Goal: Transaction & Acquisition: Purchase product/service

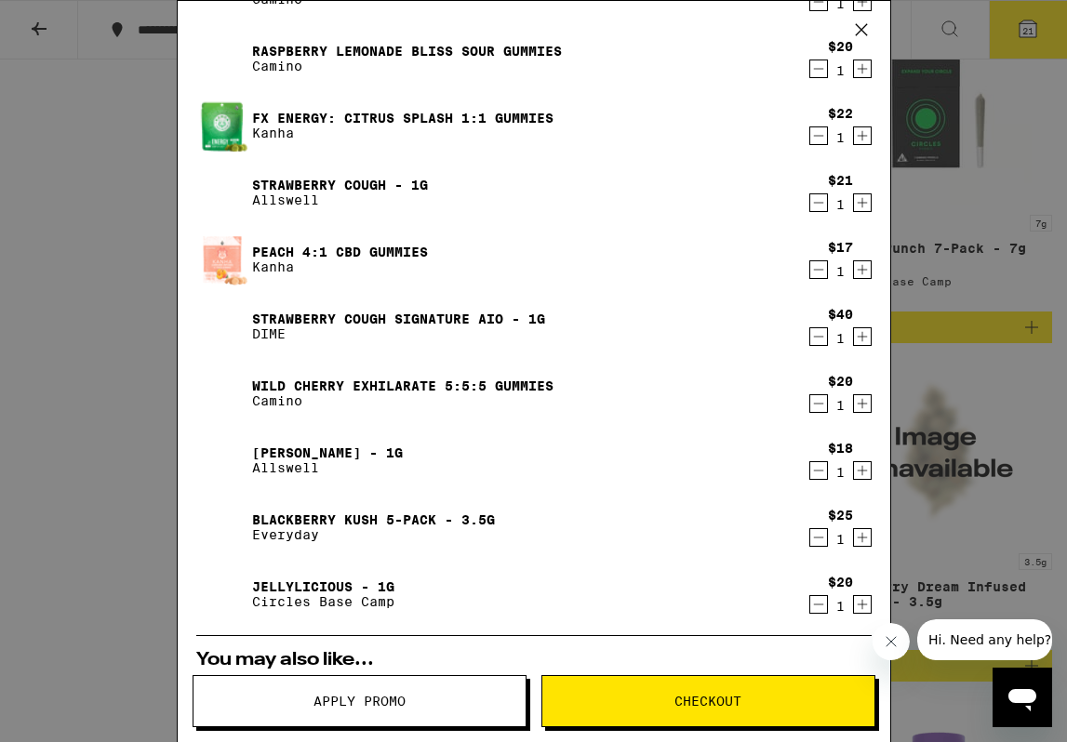
scroll to position [844, 0]
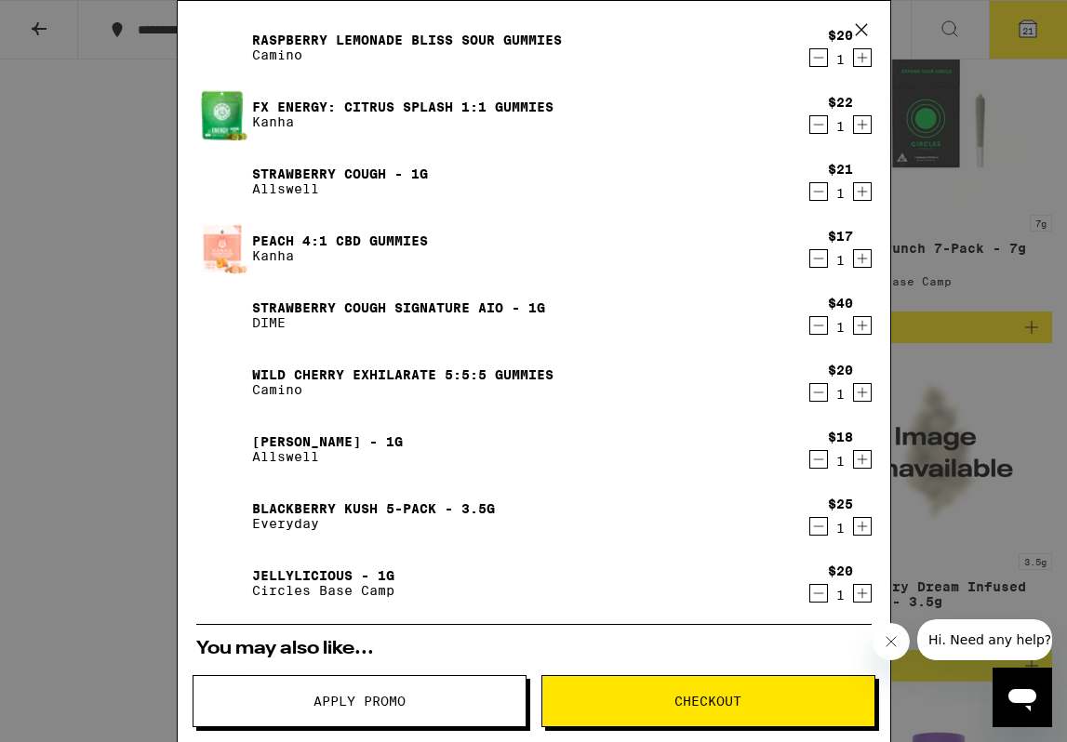
click at [817, 526] on icon "Decrement" at bounding box center [818, 526] width 10 height 0
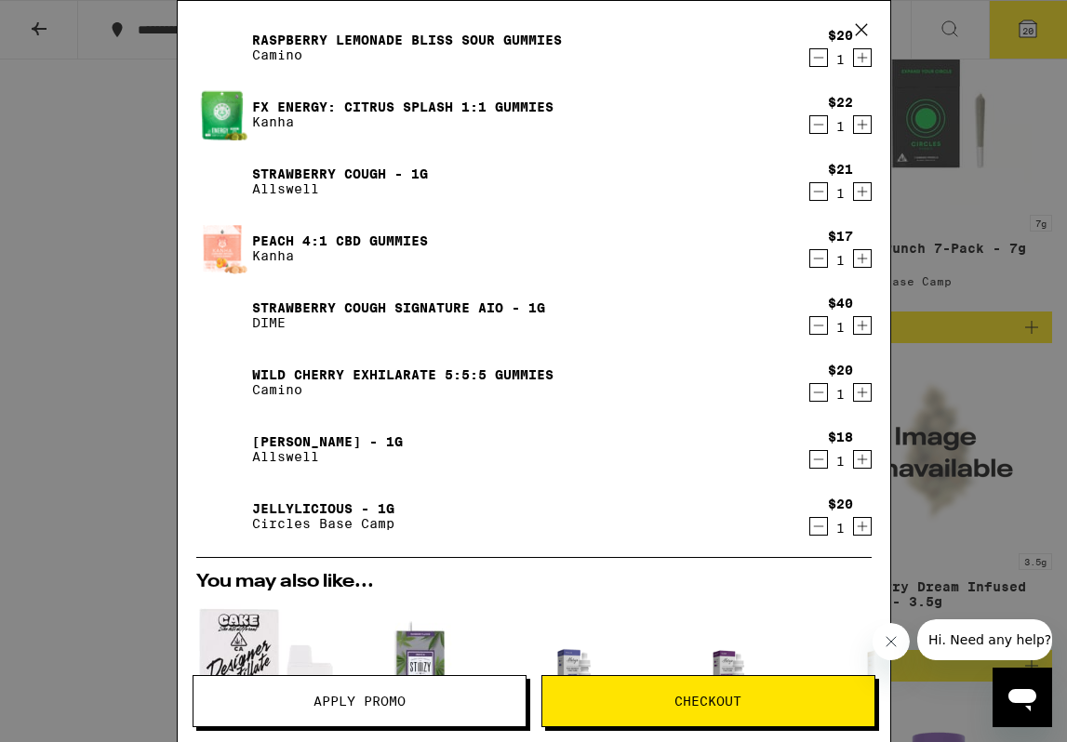
click at [820, 326] on icon "Decrement" at bounding box center [818, 326] width 10 height 0
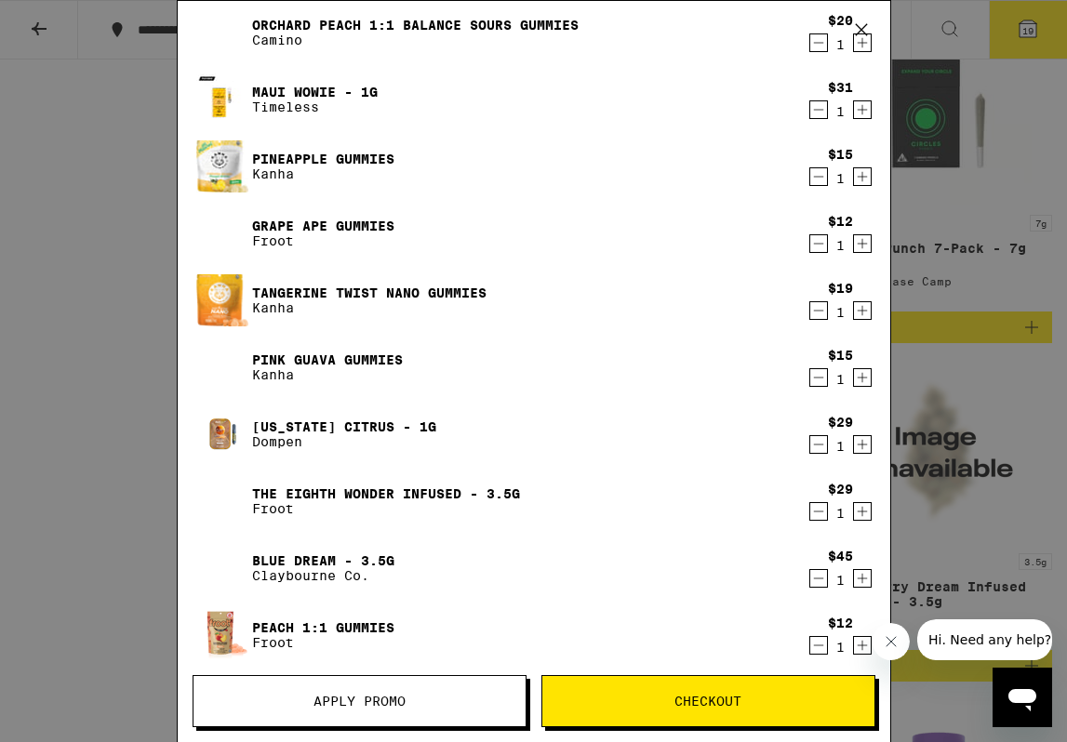
scroll to position [135, 0]
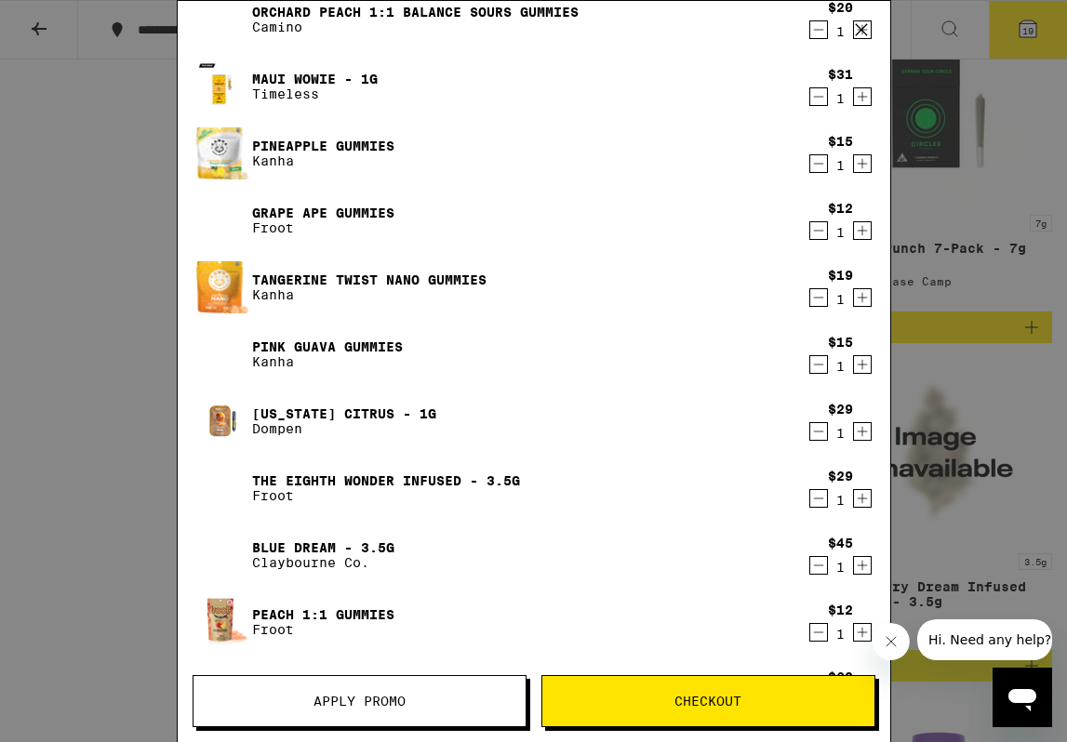
click at [817, 167] on icon "Decrement" at bounding box center [818, 164] width 17 height 22
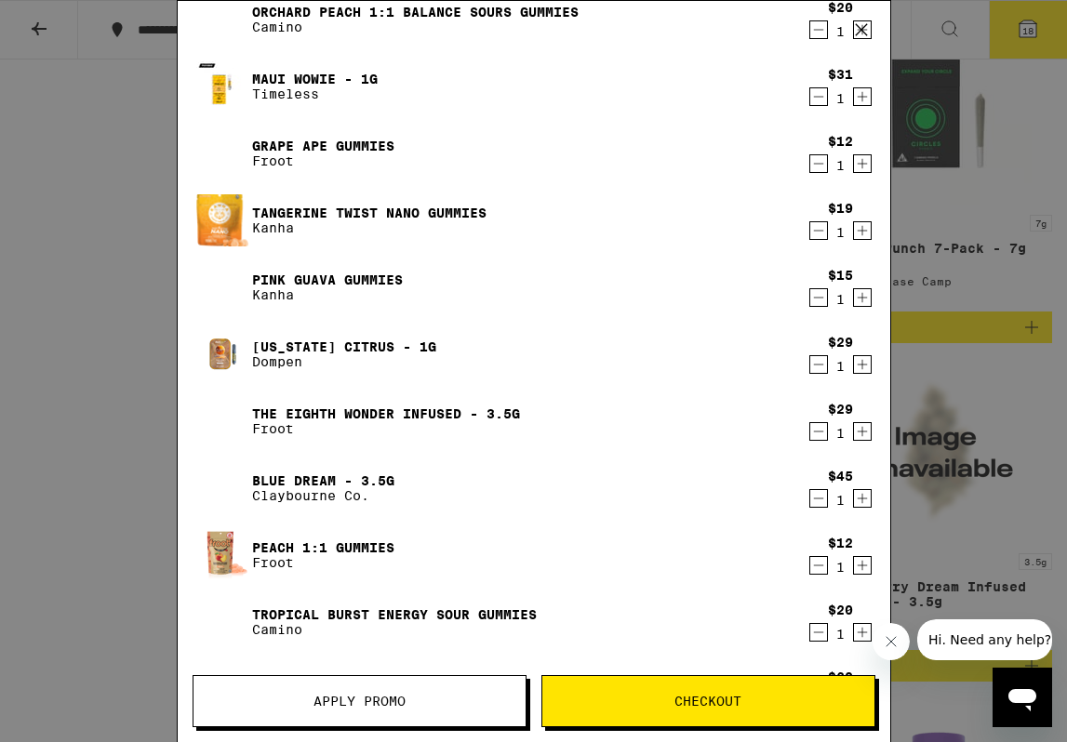
click at [464, 209] on link "Tangerine Twist Nano Gummies" at bounding box center [369, 213] width 234 height 15
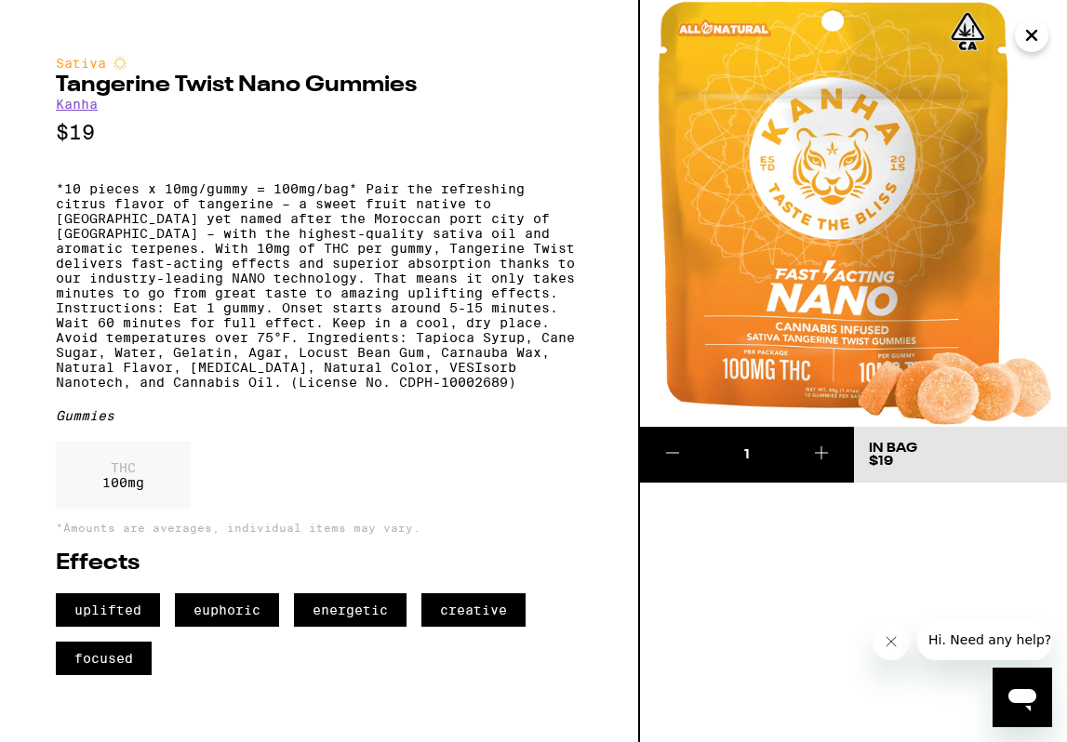
click at [1038, 39] on icon "Close" at bounding box center [1031, 35] width 22 height 28
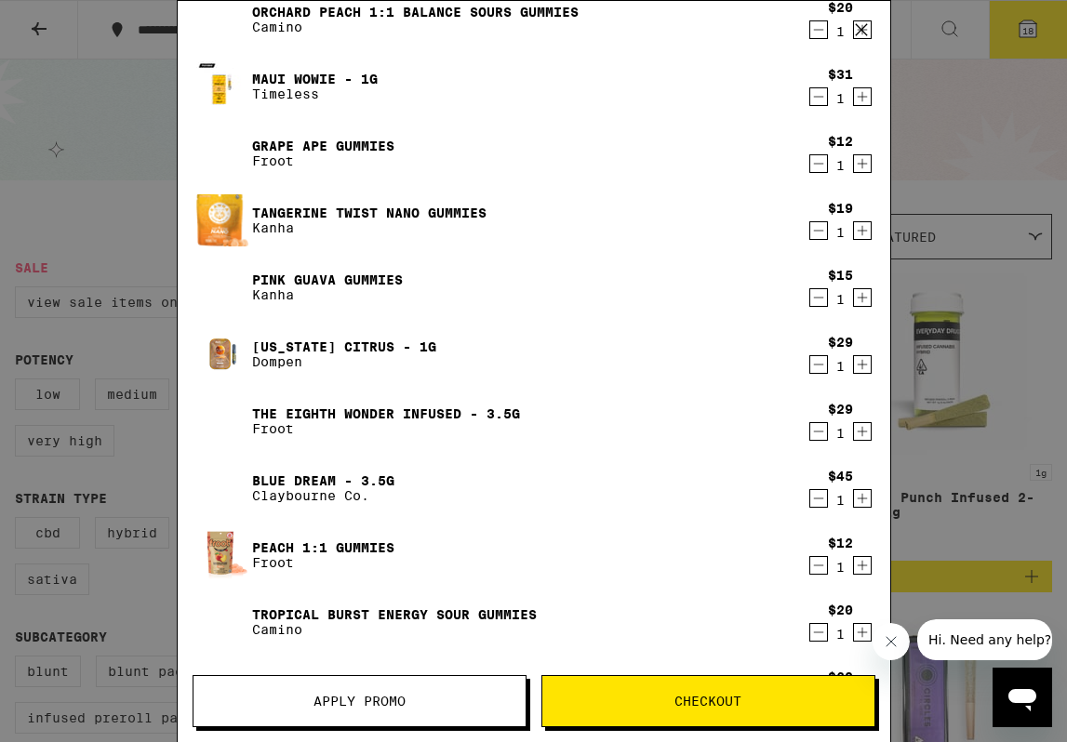
click at [375, 275] on link "Pink Guava Gummies" at bounding box center [327, 280] width 151 height 15
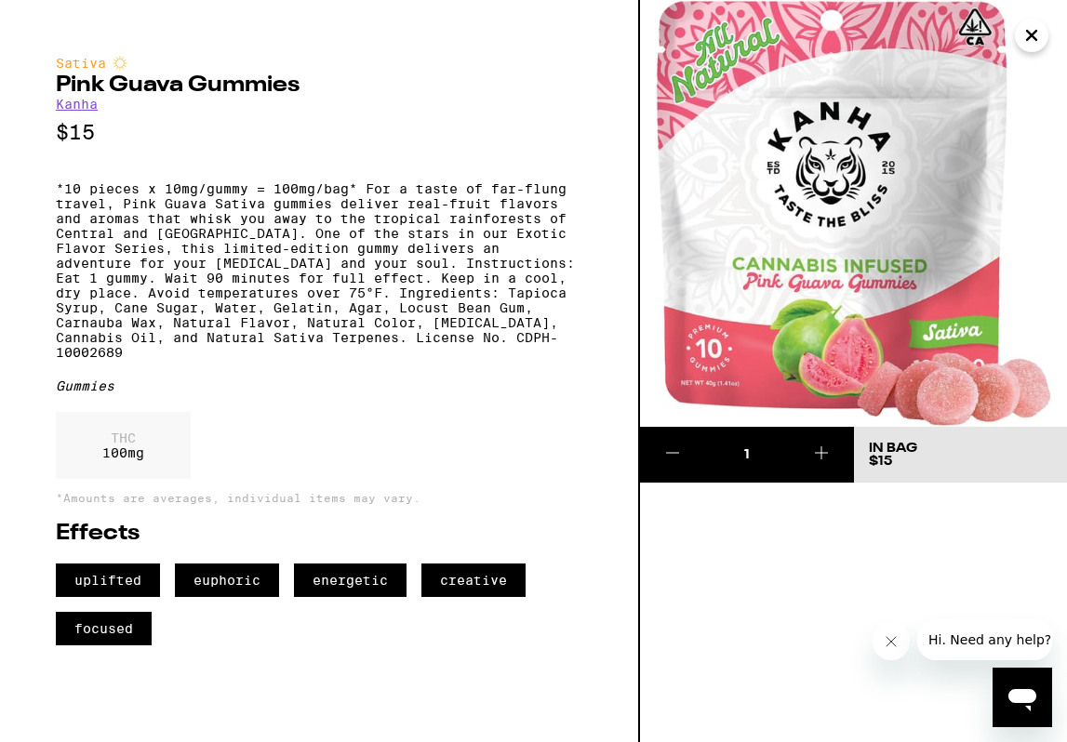
click at [1035, 29] on icon "Close" at bounding box center [1031, 35] width 22 height 28
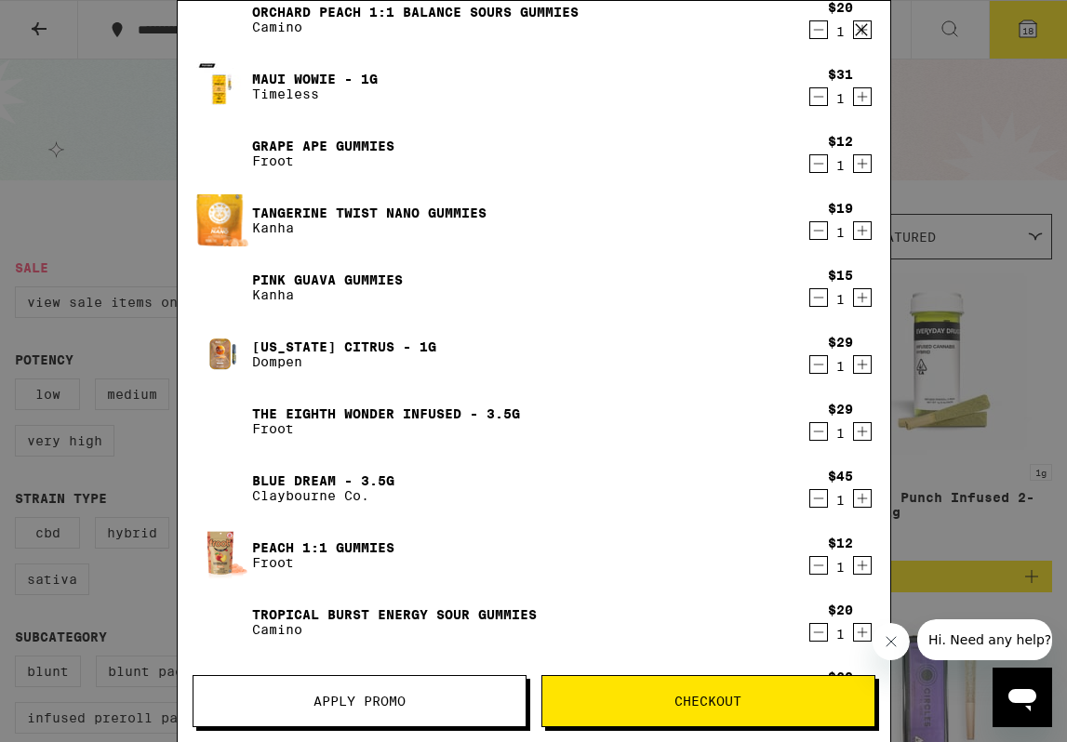
click at [821, 231] on icon "Decrement" at bounding box center [818, 231] width 10 height 0
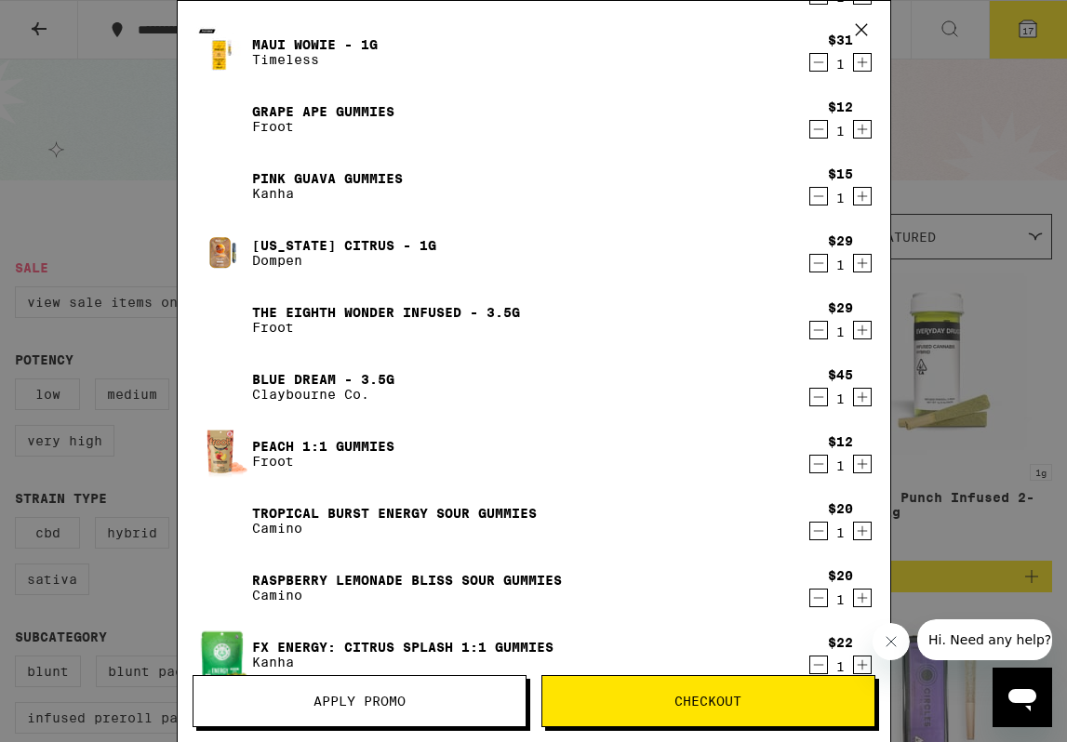
scroll to position [160, 0]
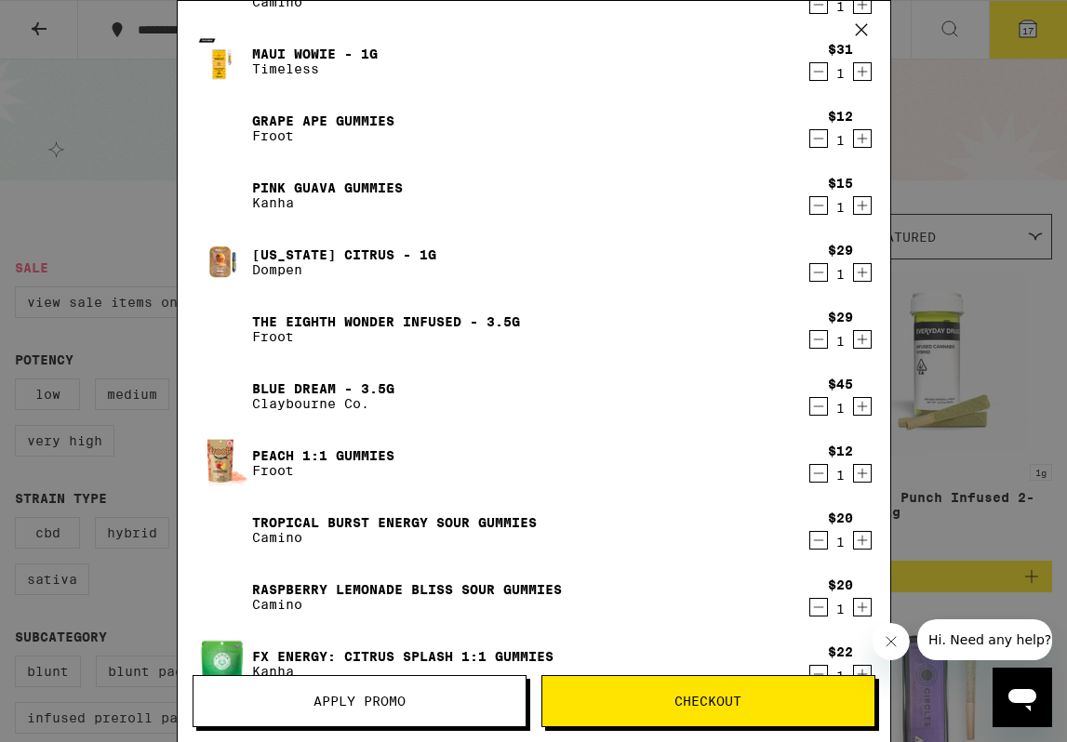
click at [810, 409] on icon "Decrement" at bounding box center [818, 406] width 17 height 22
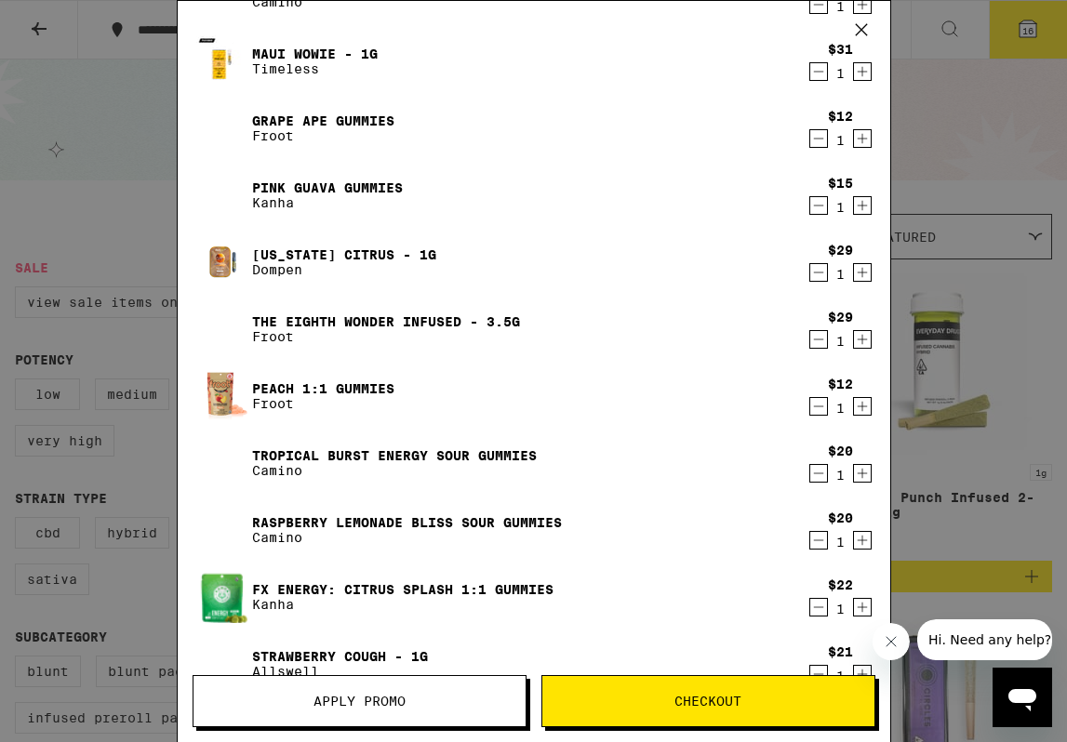
click at [820, 344] on icon "Decrement" at bounding box center [818, 339] width 17 height 22
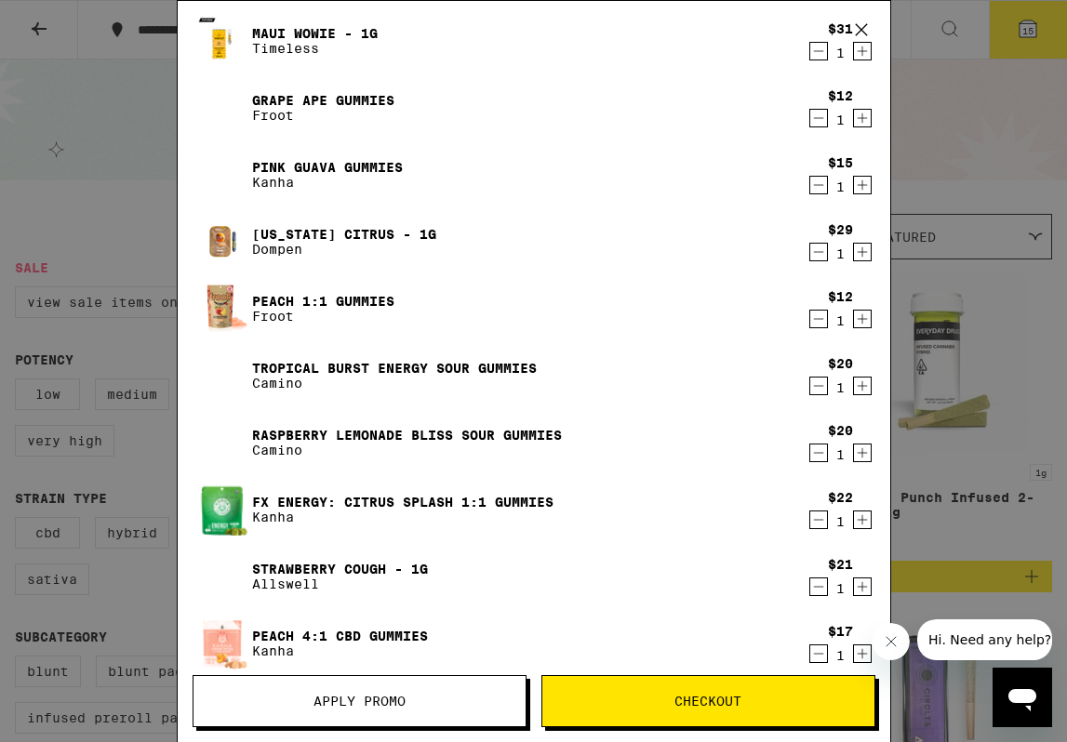
scroll to position [144, 0]
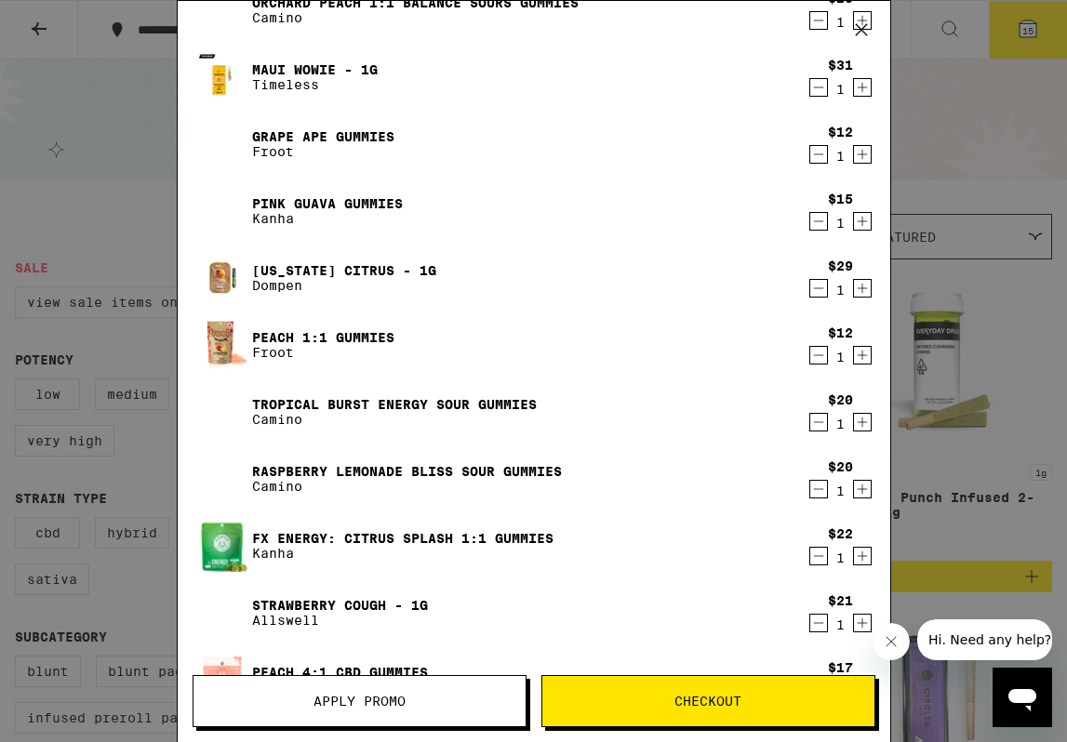
click at [820, 222] on icon "Decrement" at bounding box center [818, 221] width 17 height 22
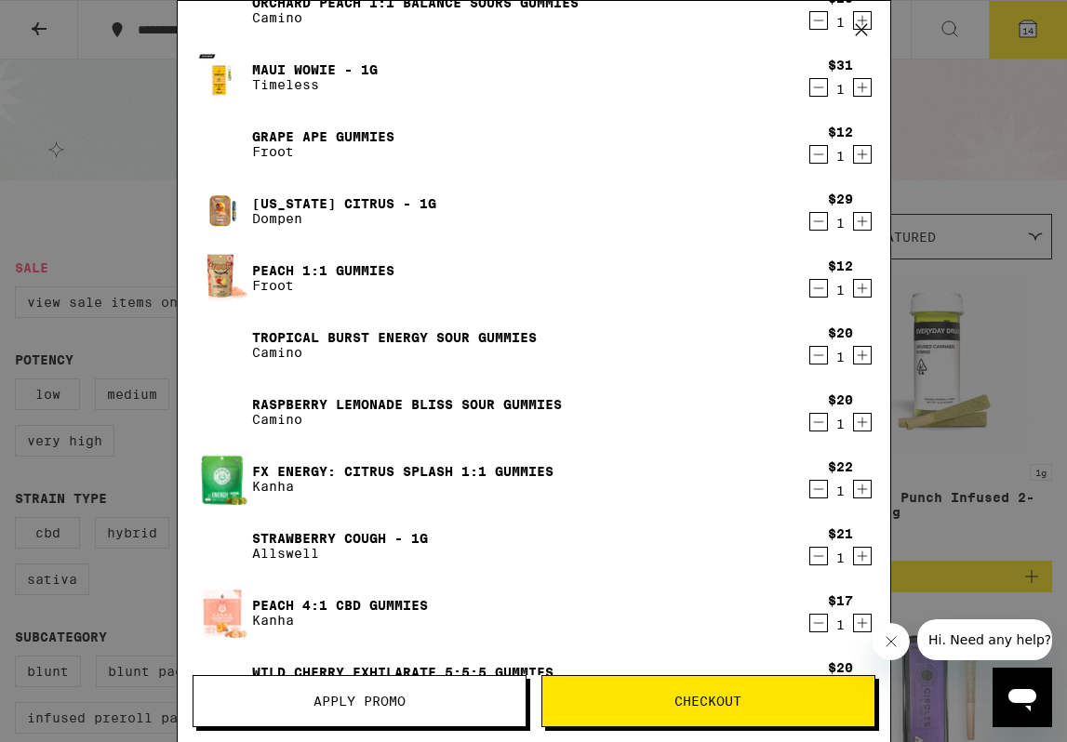
click at [812, 290] on icon "Decrement" at bounding box center [818, 288] width 17 height 22
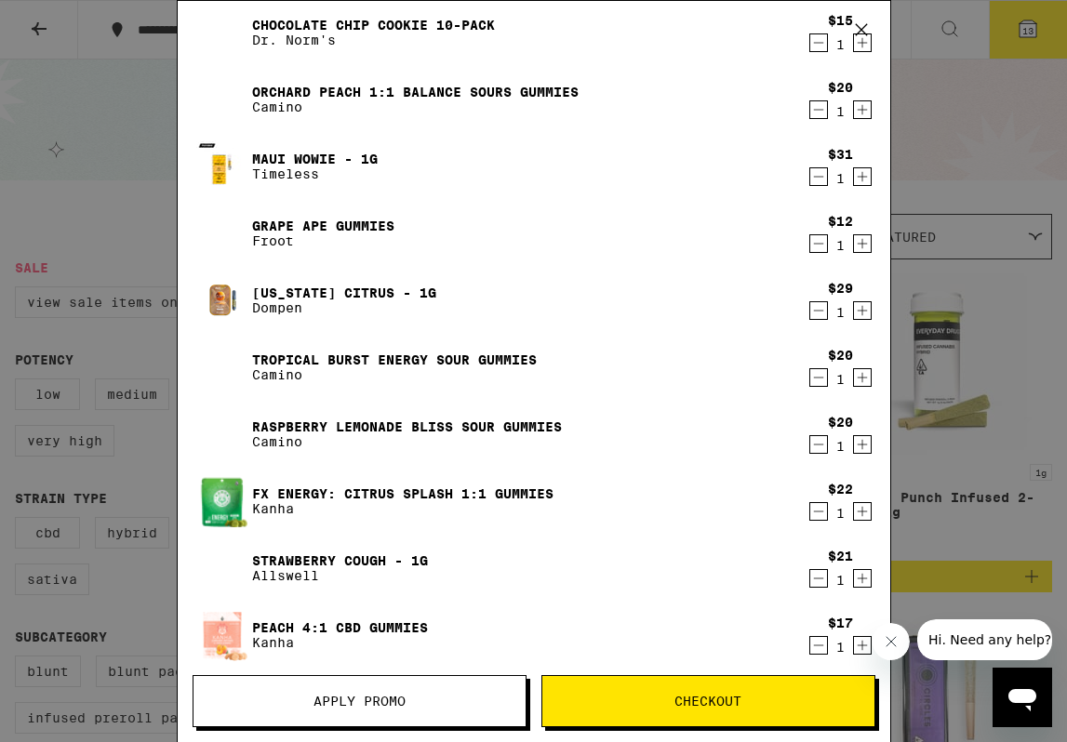
scroll to position [36, 0]
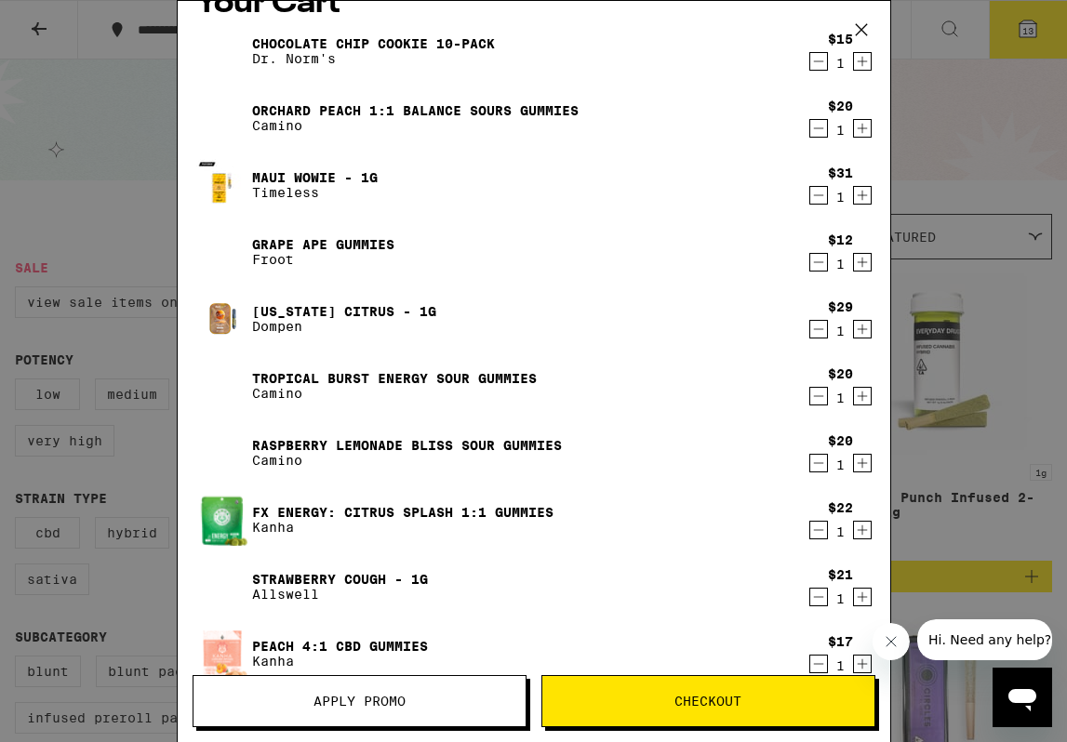
click at [818, 196] on icon "Decrement" at bounding box center [818, 195] width 17 height 22
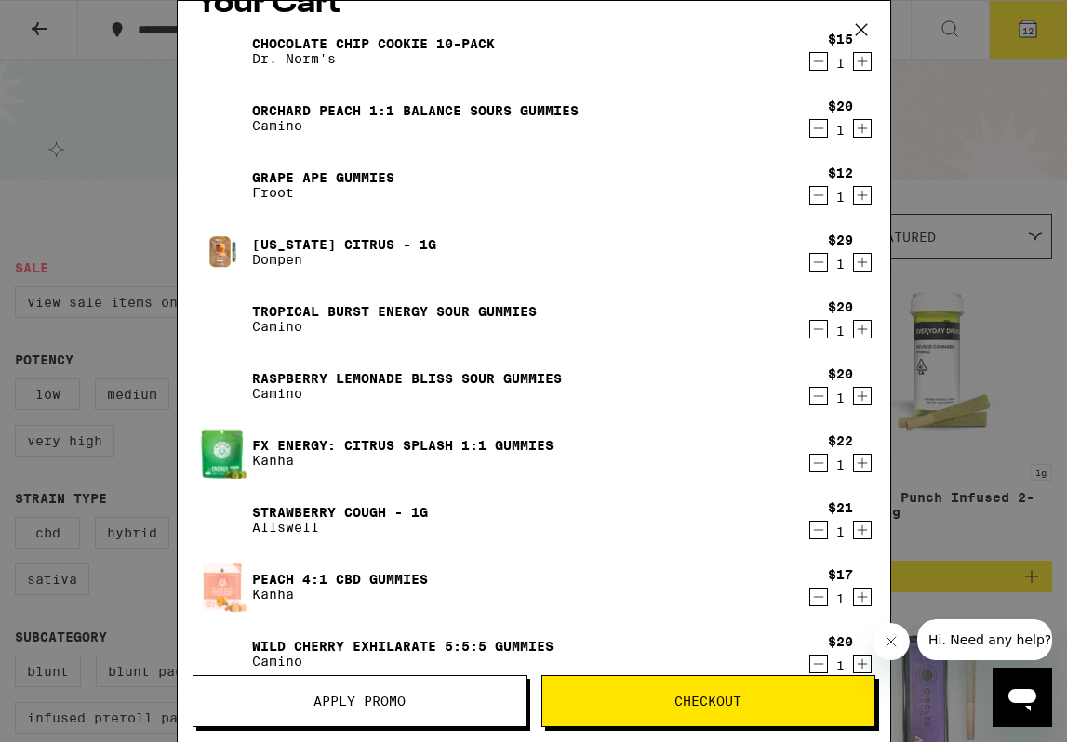
click at [821, 61] on icon "Decrement" at bounding box center [818, 61] width 17 height 22
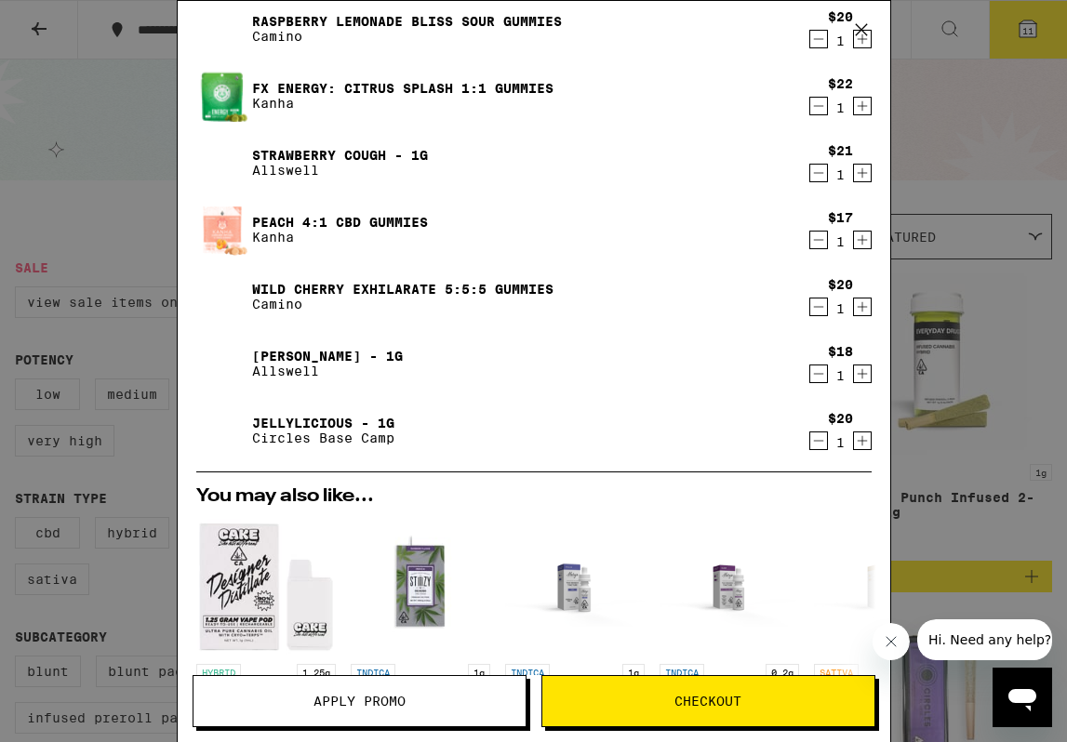
scroll to position [260, 0]
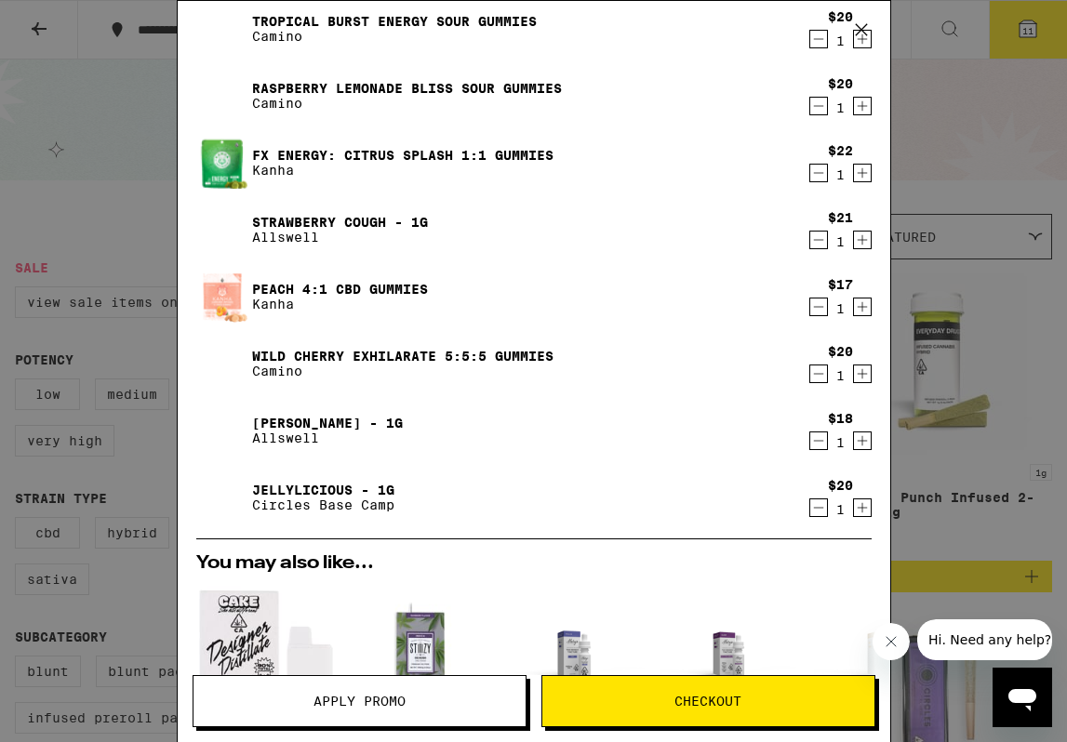
click at [821, 374] on icon "Decrement" at bounding box center [818, 374] width 17 height 22
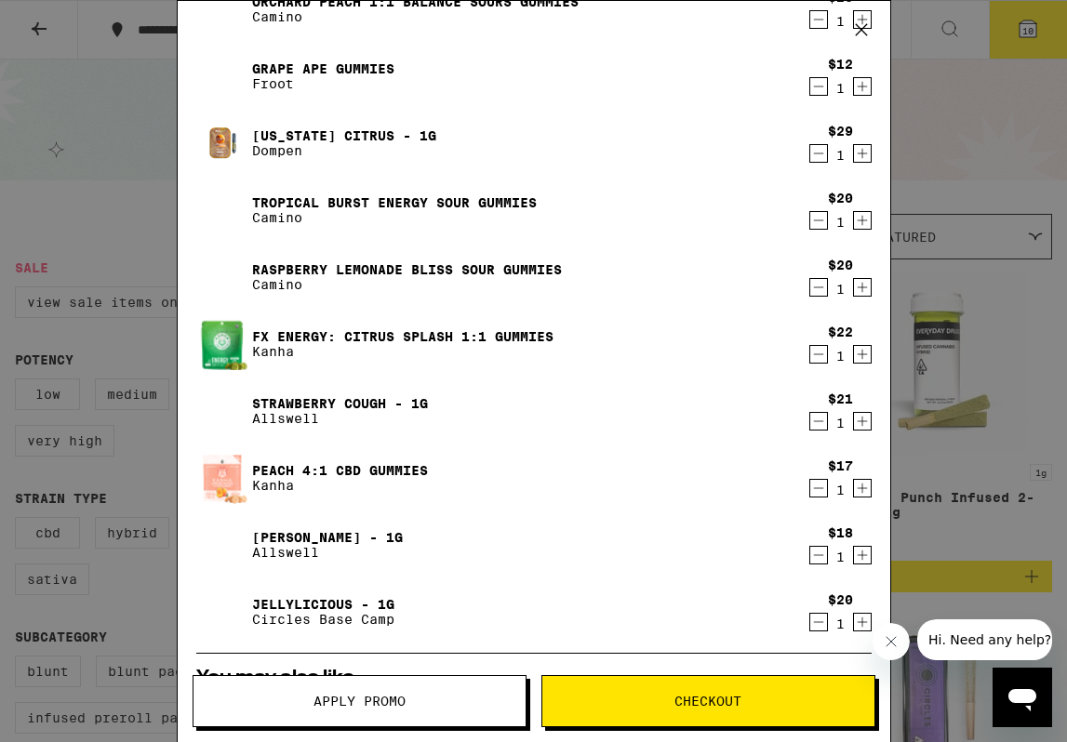
scroll to position [76, 0]
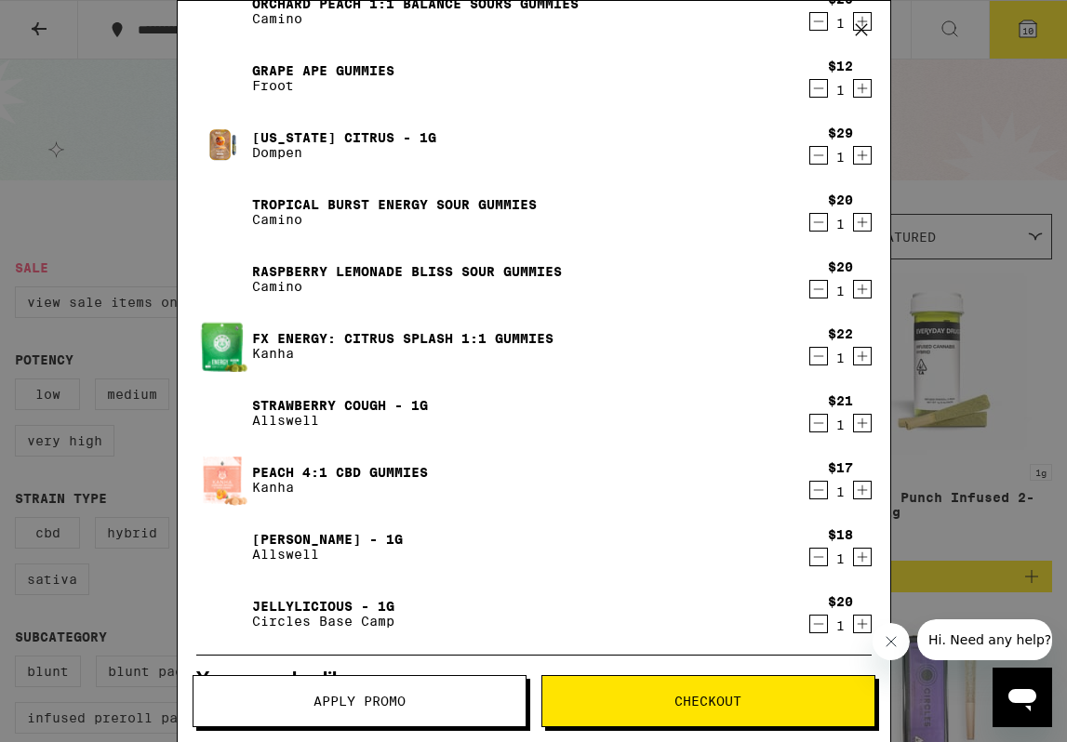
click at [819, 288] on icon "Decrement" at bounding box center [818, 289] width 17 height 22
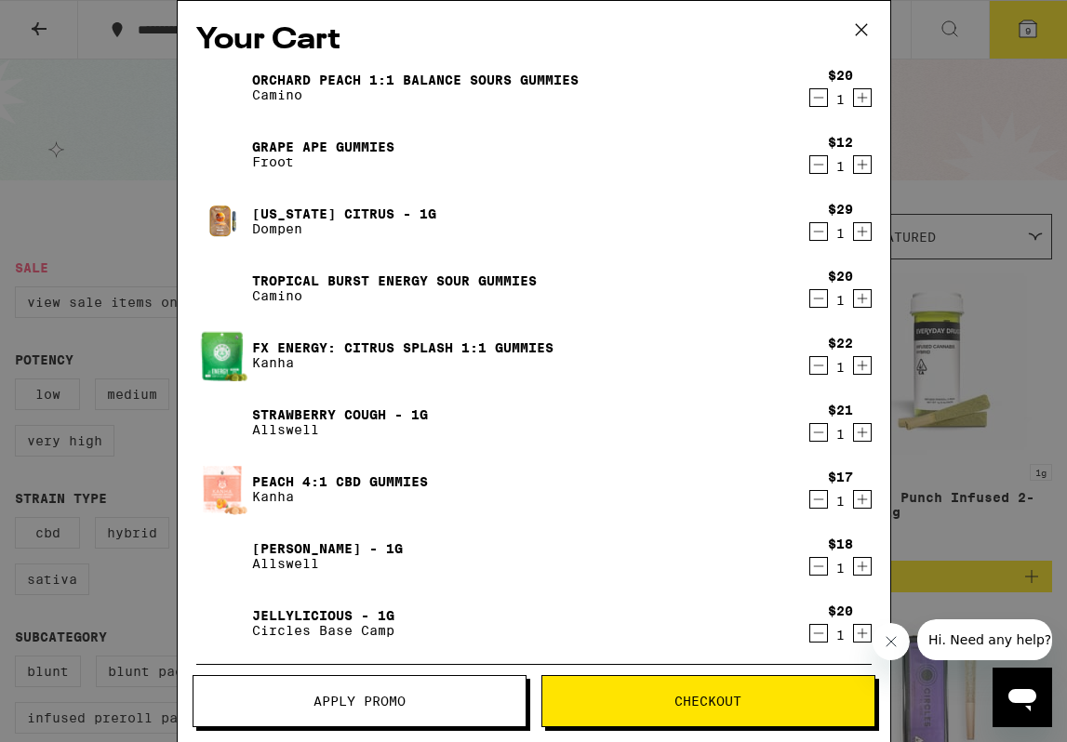
scroll to position [52, 0]
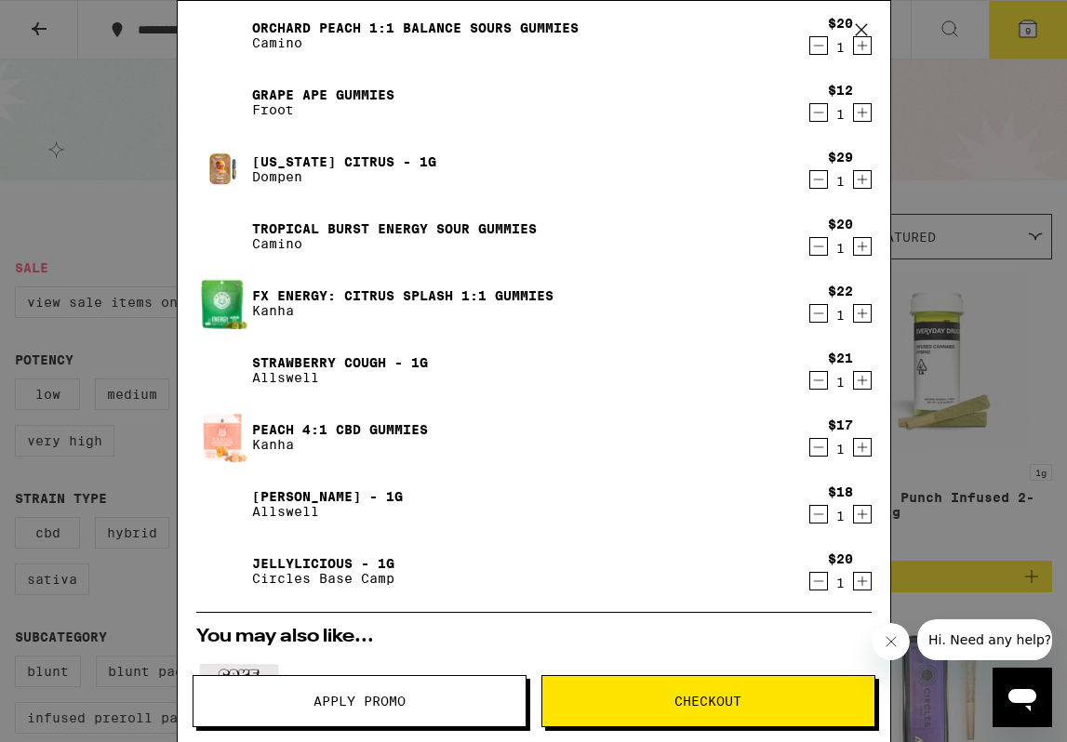
click at [813, 47] on icon "Decrement" at bounding box center [818, 45] width 17 height 22
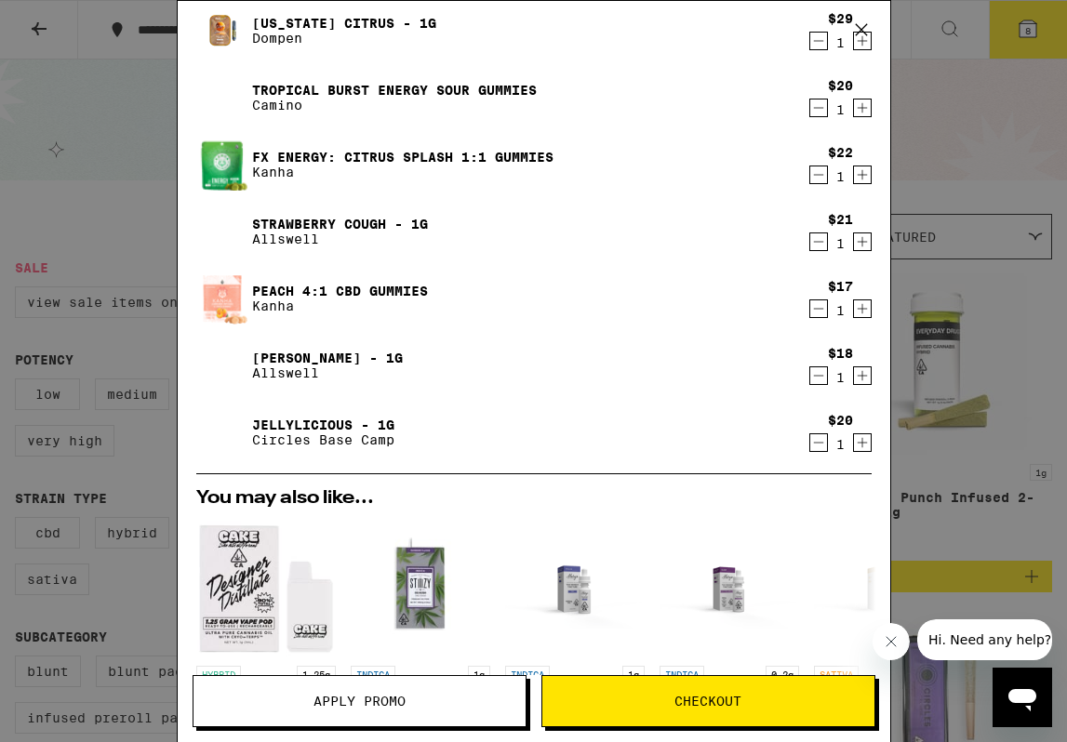
scroll to position [34, 0]
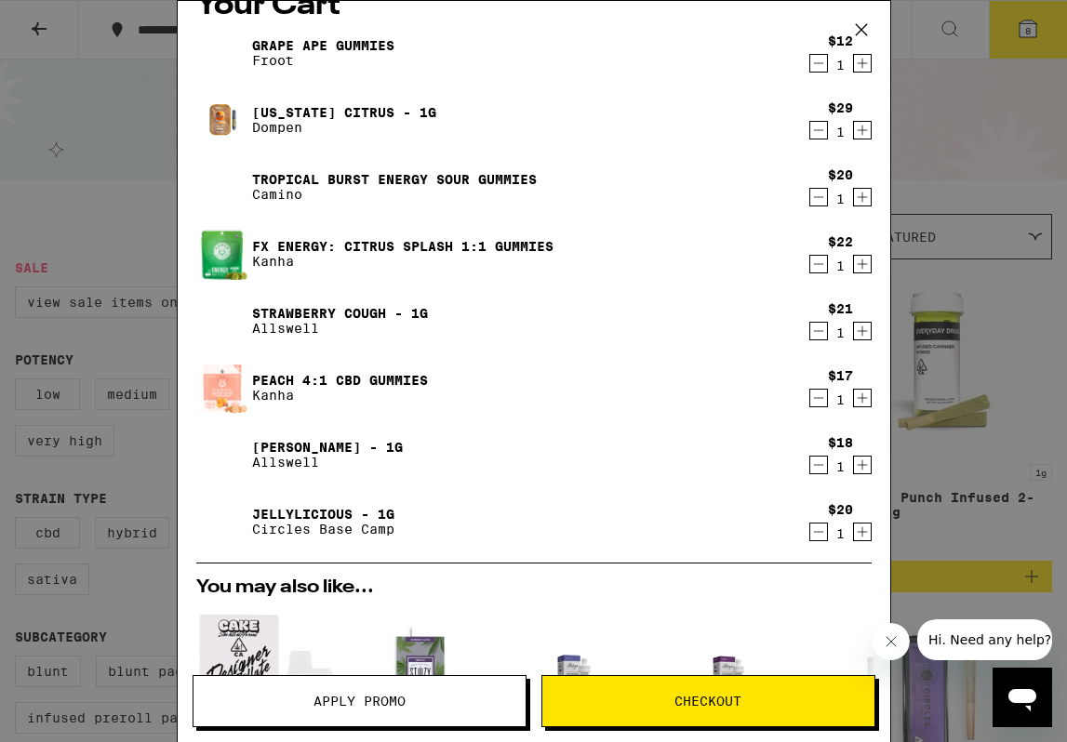
click at [820, 266] on icon "Decrement" at bounding box center [818, 264] width 17 height 22
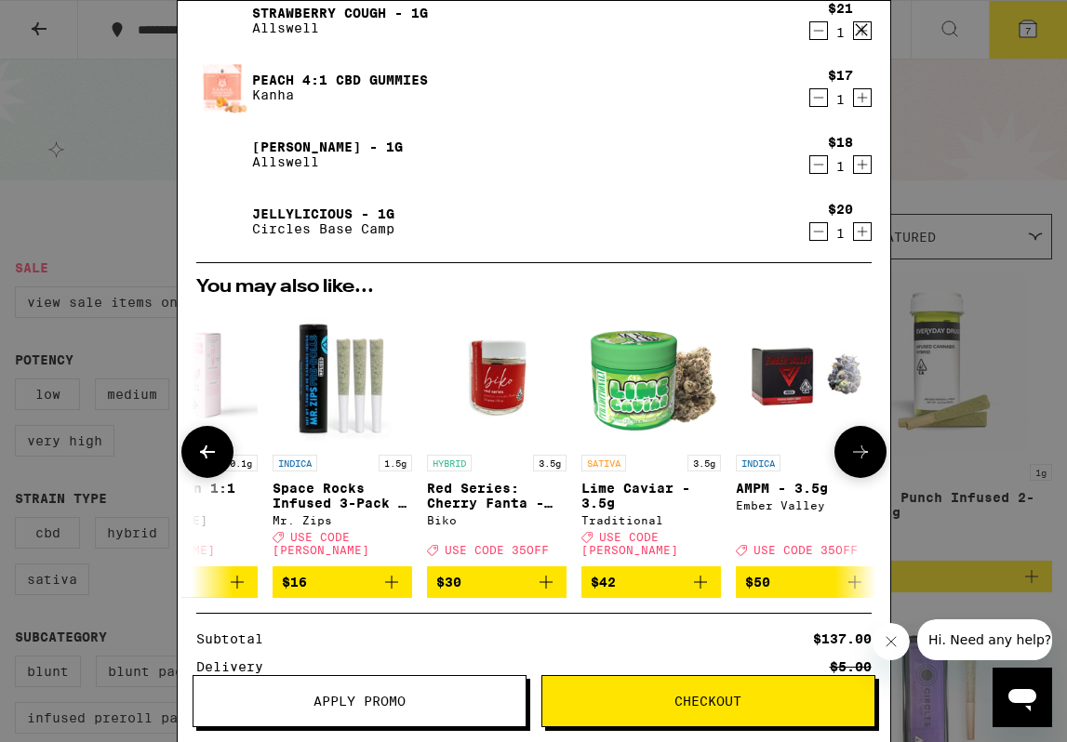
scroll to position [0, 869]
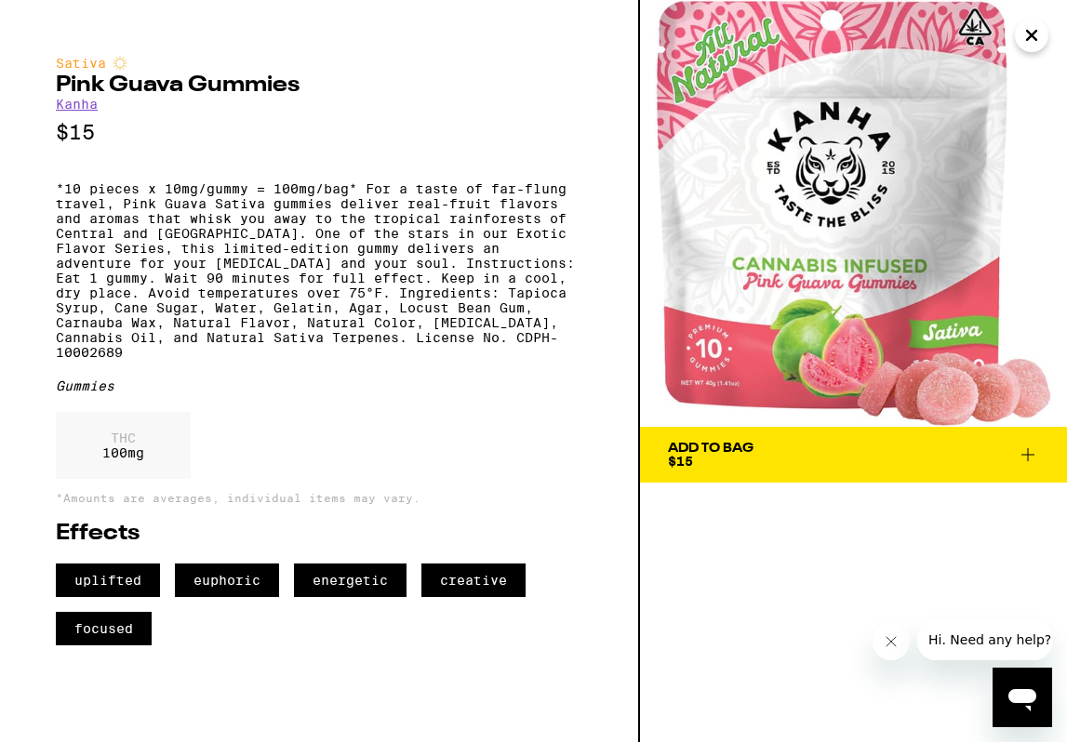
click at [61, 104] on link "Kanha" at bounding box center [77, 104] width 42 height 15
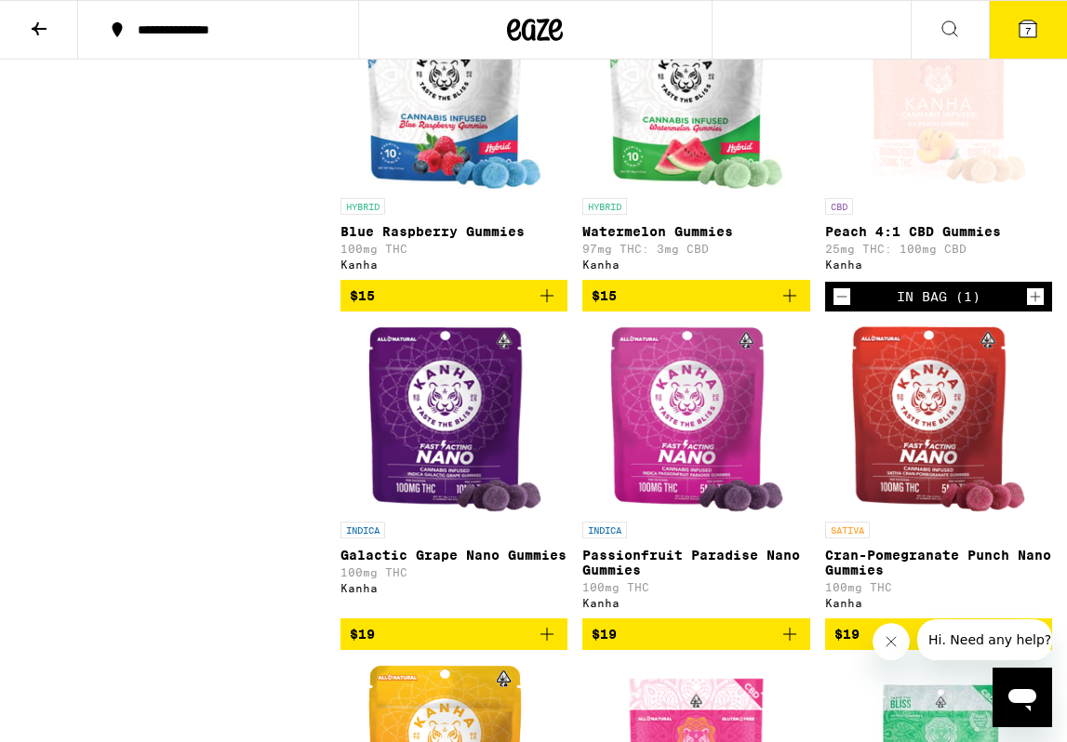
scroll to position [1326, 0]
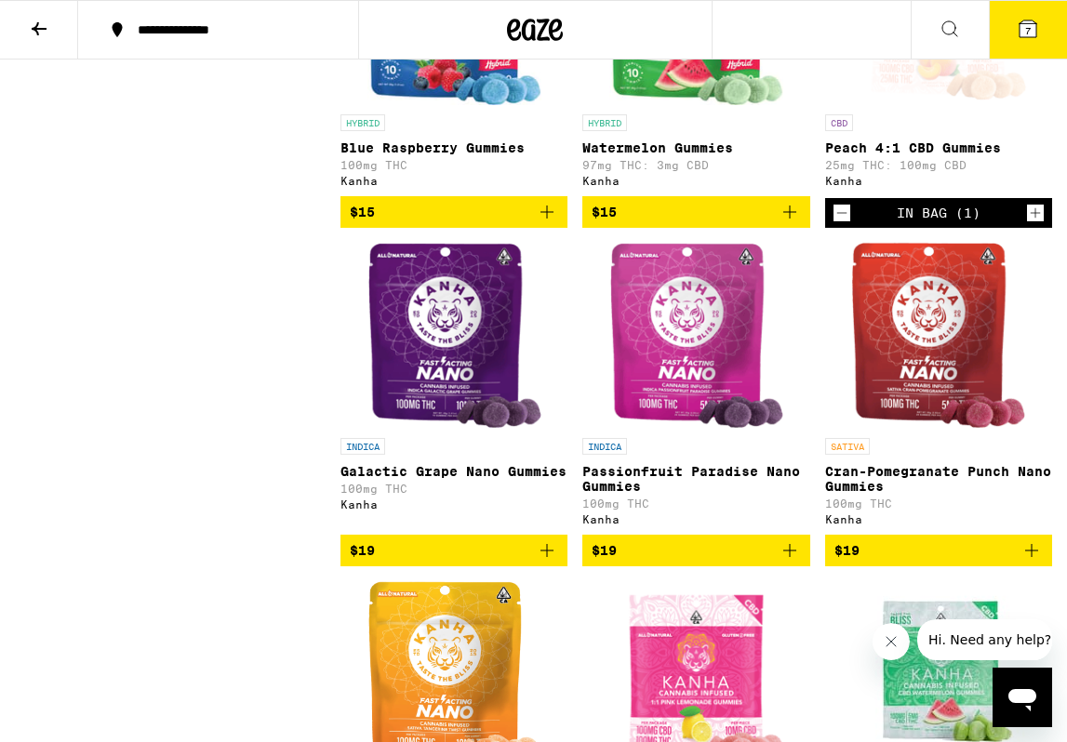
click at [789, 557] on icon "Add to bag" at bounding box center [789, 550] width 13 height 13
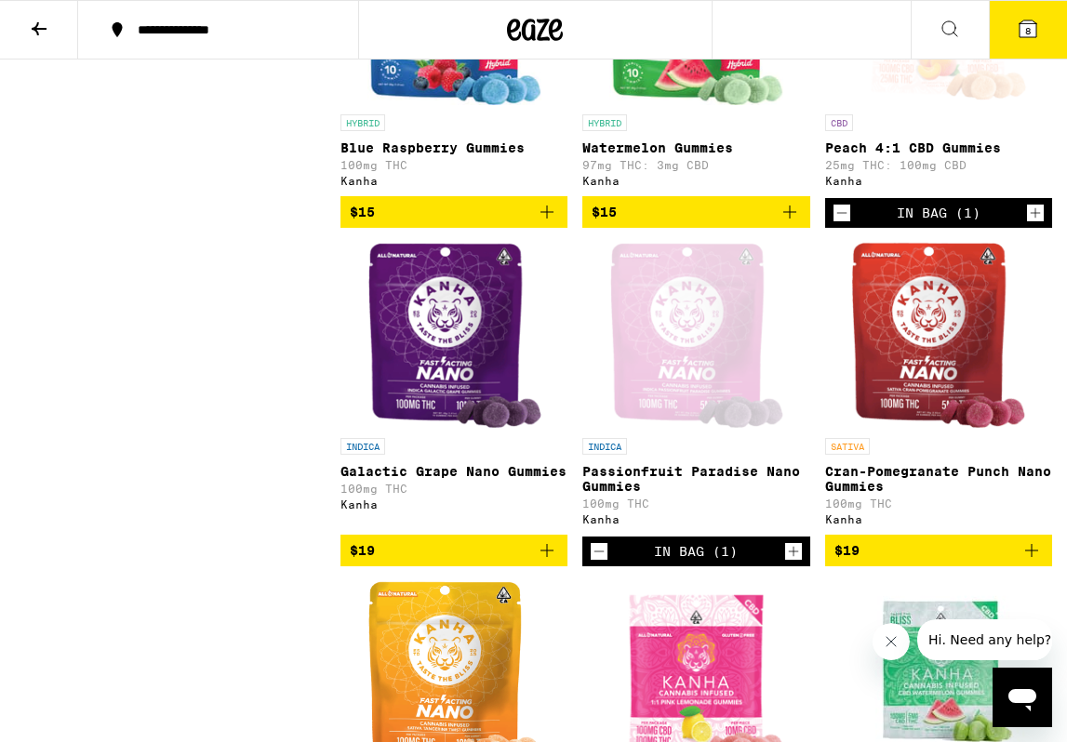
click at [1032, 33] on icon at bounding box center [1027, 28] width 17 height 17
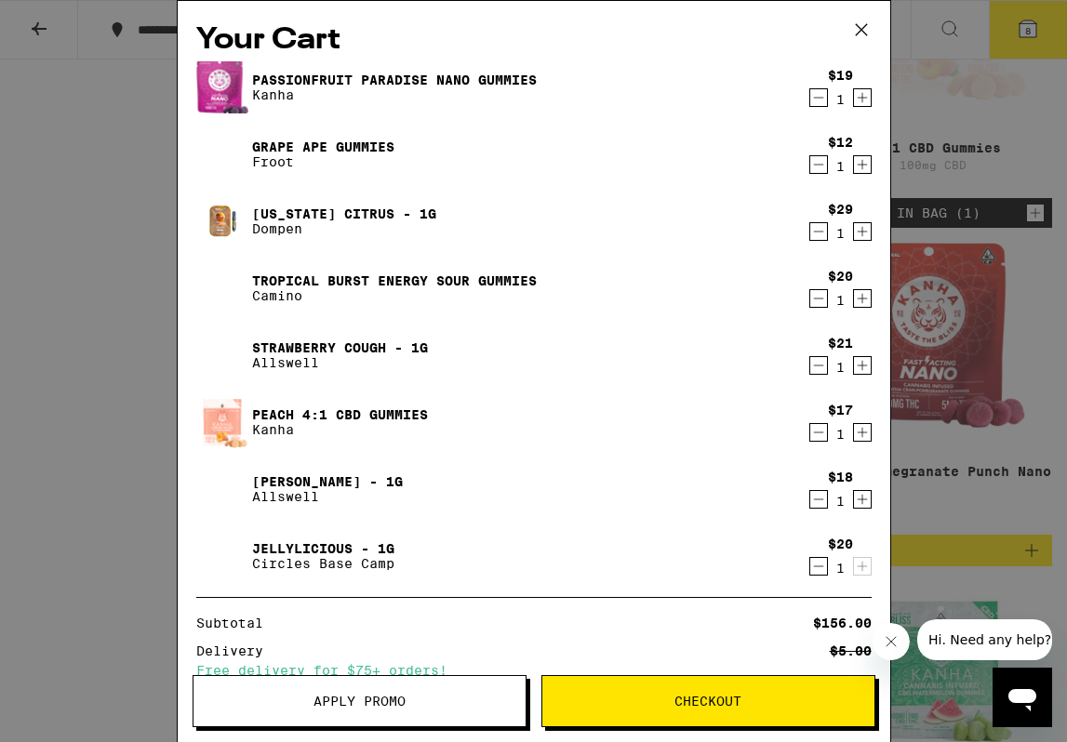
click at [821, 165] on icon "Decrement" at bounding box center [818, 165] width 10 height 0
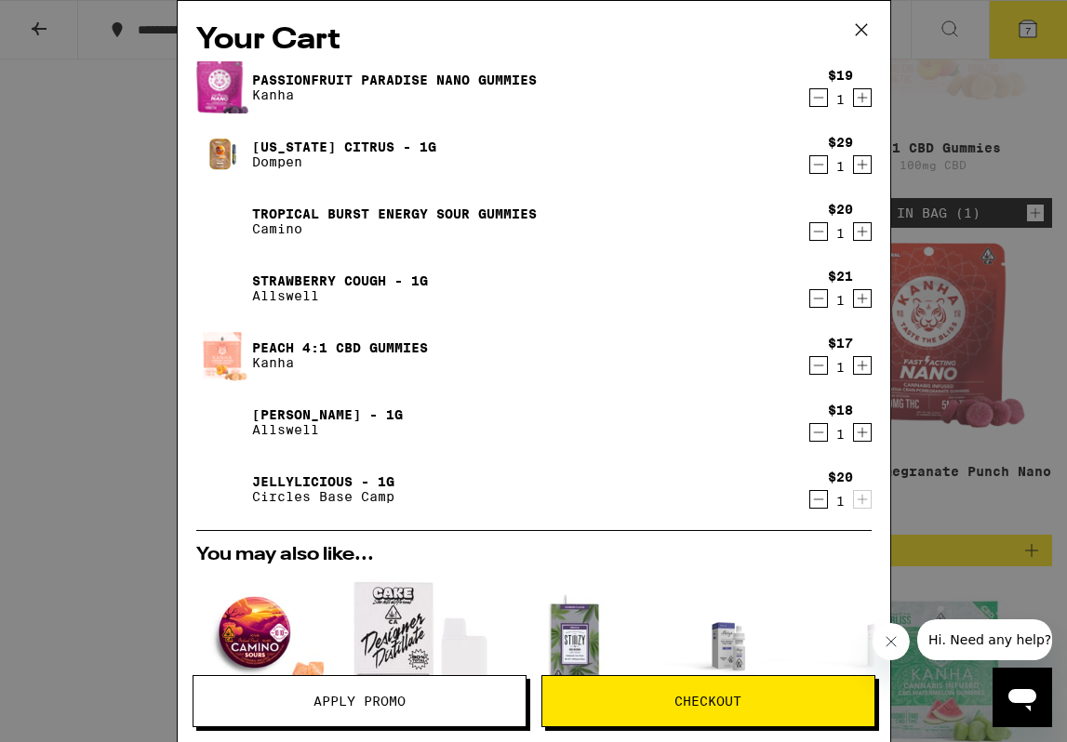
click at [819, 366] on icon "Decrement" at bounding box center [818, 366] width 10 height 0
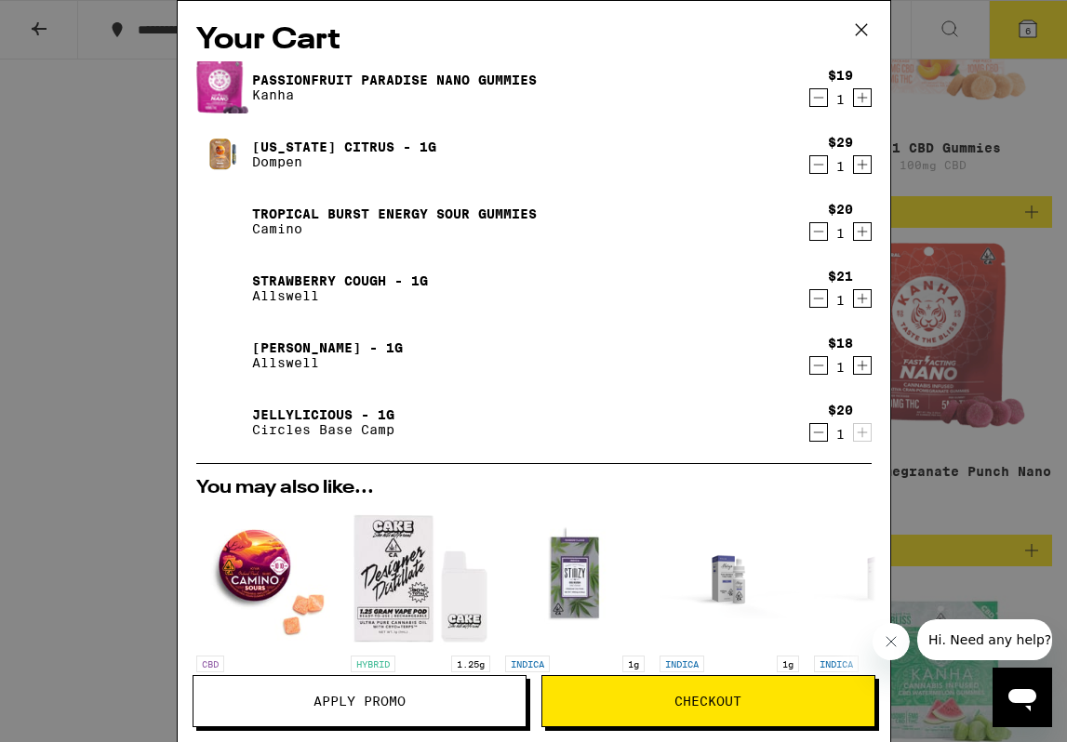
click at [362, 144] on link "[US_STATE] Citrus - 1g" at bounding box center [344, 147] width 184 height 15
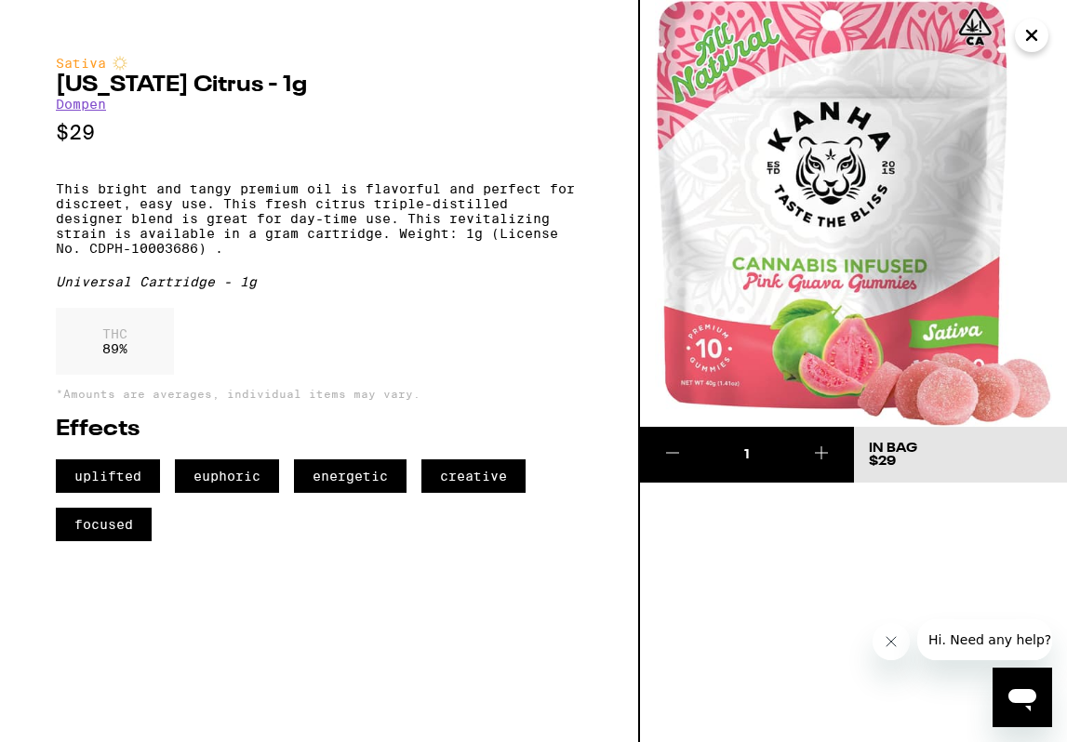
click at [1034, 30] on icon "Close" at bounding box center [1031, 35] width 22 height 28
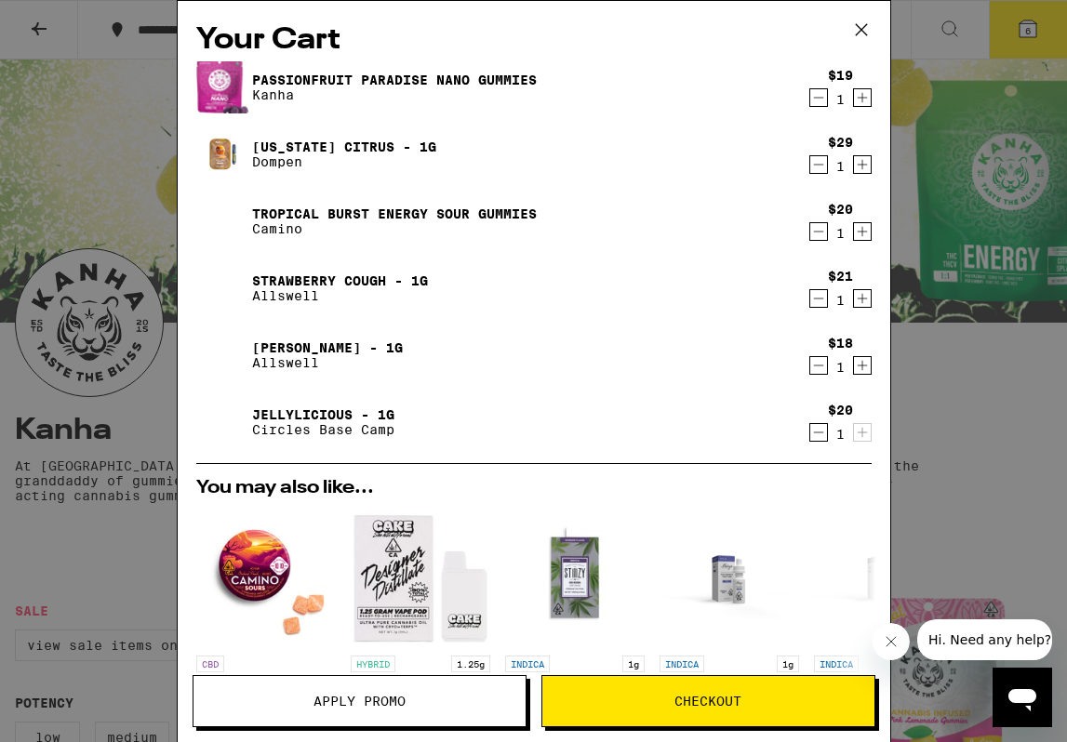
click at [320, 281] on link "Strawberry Cough - 1g" at bounding box center [340, 280] width 176 height 15
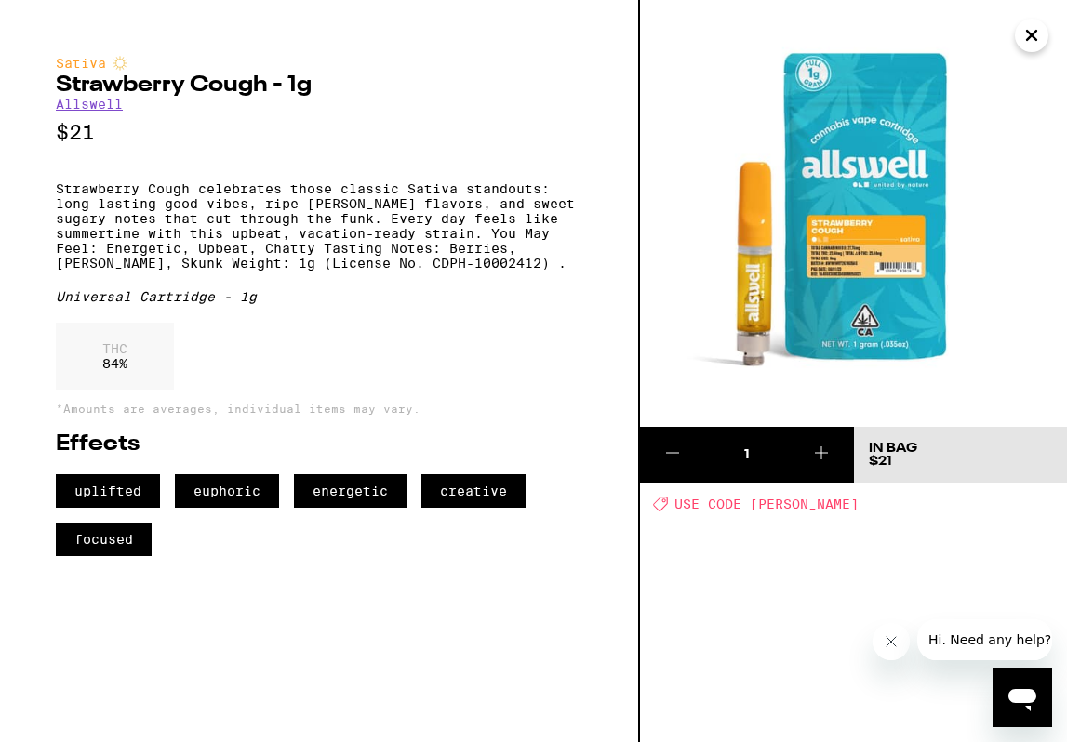
click at [1041, 34] on icon "Close" at bounding box center [1031, 35] width 22 height 28
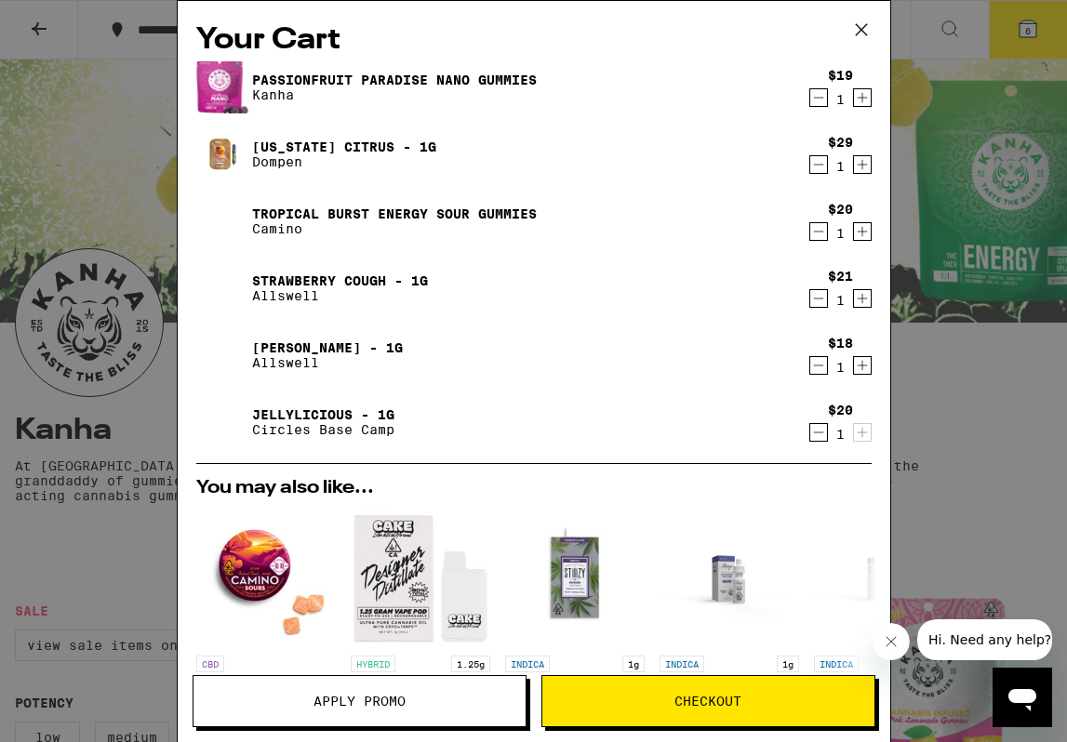
click at [818, 299] on icon "Decrement" at bounding box center [818, 299] width 10 height 0
